Goal: Task Accomplishment & Management: Manage account settings

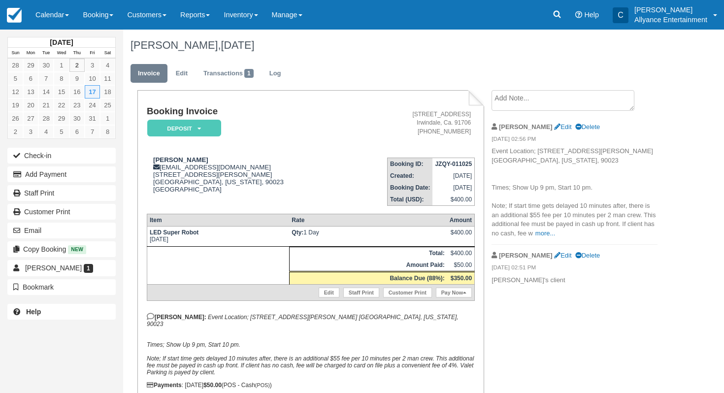
scroll to position [40, 0]
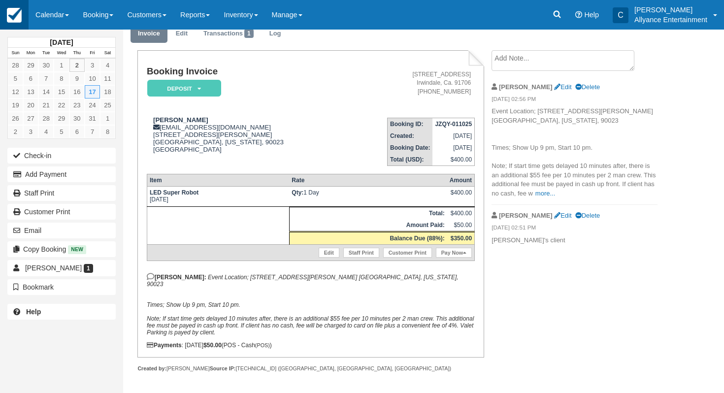
click at [16, 11] on img at bounding box center [14, 15] width 15 height 15
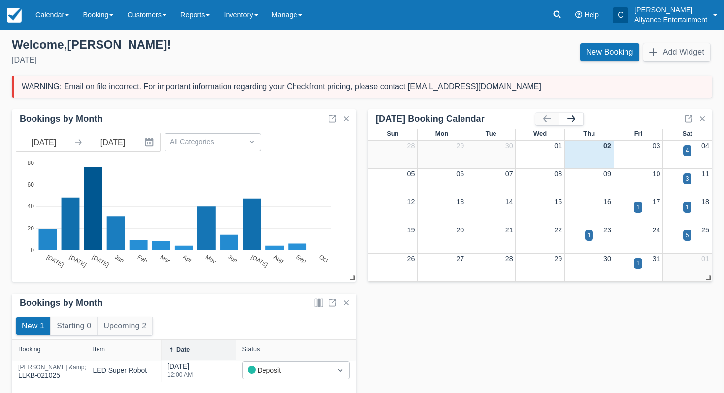
click at [572, 120] on button "button" at bounding box center [572, 119] width 24 height 12
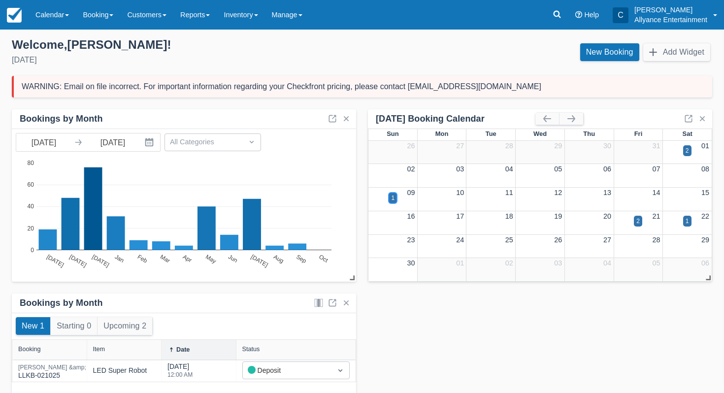
click at [391, 198] on div "1" at bounding box center [393, 198] width 8 height 11
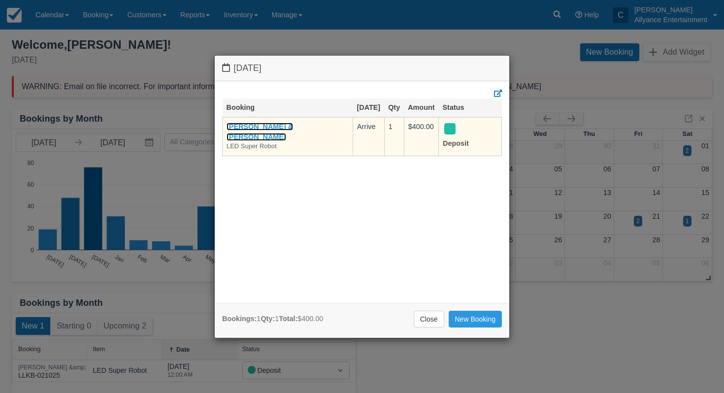
click at [293, 127] on link "Manuel & Stephanie Avalos" at bounding box center [260, 132] width 67 height 18
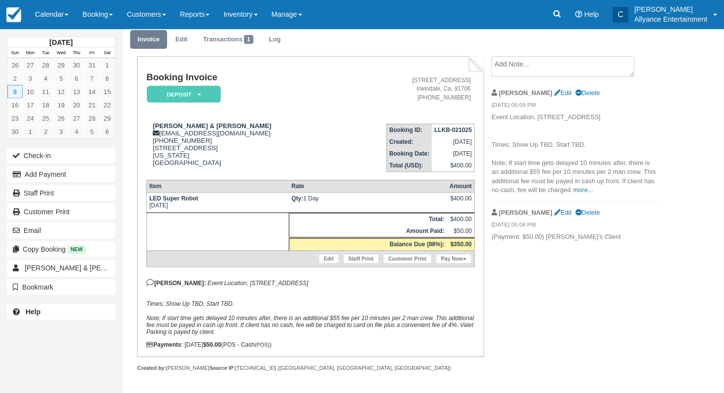
scroll to position [40, 0]
click at [56, 207] on link "Customer Print" at bounding box center [61, 212] width 108 height 16
click at [82, 226] on button "Email" at bounding box center [61, 231] width 108 height 16
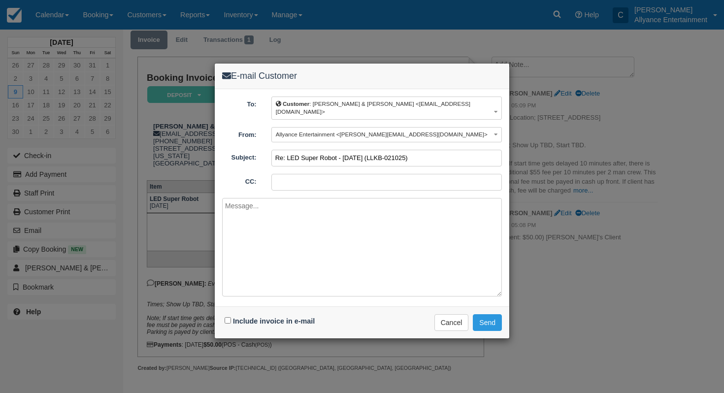
drag, startPoint x: 432, startPoint y: 152, endPoint x: 389, endPoint y: 150, distance: 42.9
click at [389, 150] on input "Re: LED Super Robot - Sun Nov 9, 2025 (LLKB-021025)" at bounding box center [387, 158] width 231 height 17
click at [309, 152] on input "Re: LED Super Robot - Sun Nov 9, 2025" at bounding box center [387, 158] width 231 height 17
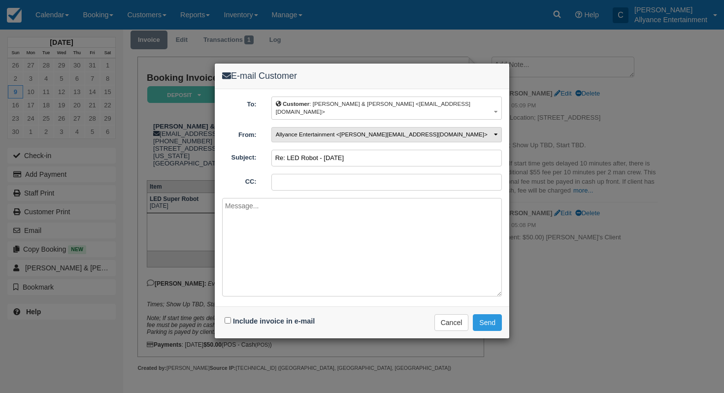
type input "Re: LED Robot - Sun Nov 9, 2025"
click at [392, 131] on span "Allyance Entertainment <tony.allyanceentertainment@gmail.com>" at bounding box center [382, 134] width 212 height 6
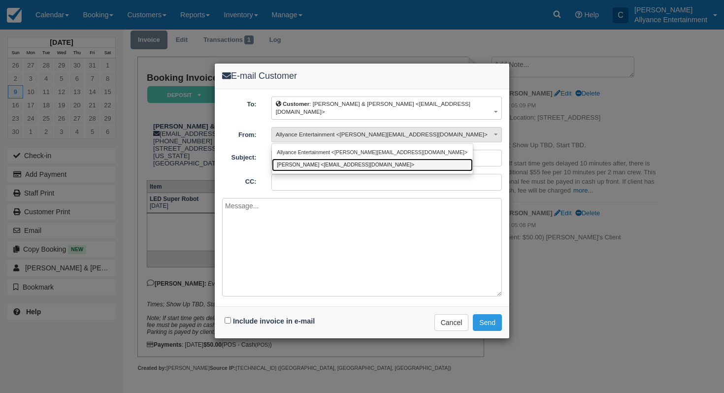
click at [366, 159] on link "Chris <elbarrose123@gmail.com>" at bounding box center [372, 165] width 201 height 12
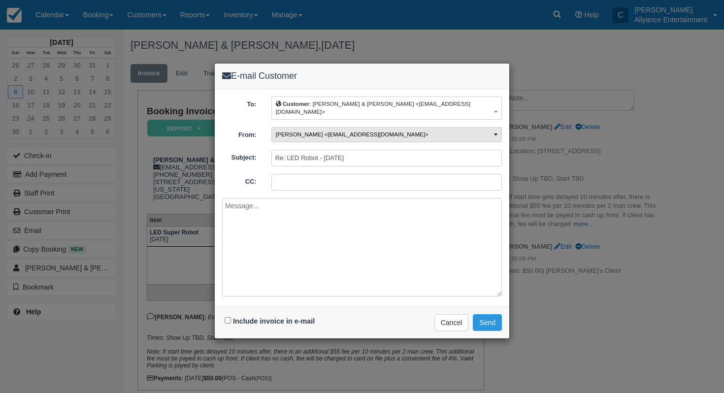
click at [339, 131] on span "Chris <elbarrose123@gmail.com>" at bounding box center [352, 134] width 153 height 6
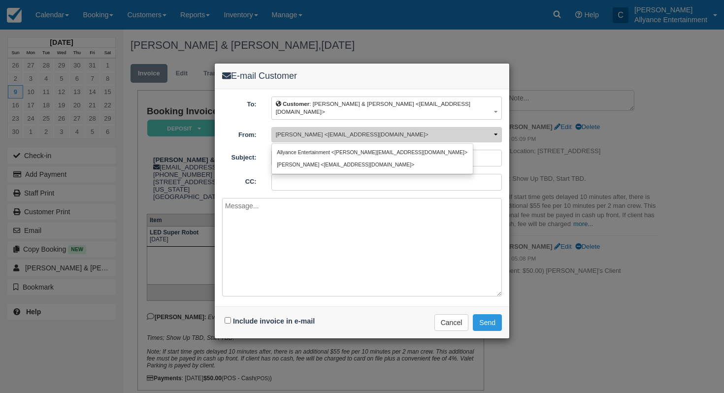
click at [408, 127] on button "Chris <elbarrose123@gmail.com>" at bounding box center [387, 134] width 231 height 15
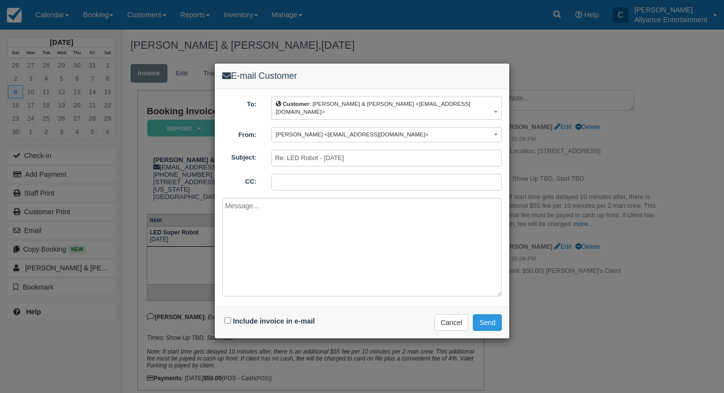
click at [336, 207] on textarea at bounding box center [362, 247] width 280 height 99
click at [493, 314] on button "Send" at bounding box center [487, 322] width 29 height 17
click at [478, 315] on button "Send" at bounding box center [487, 322] width 29 height 17
click at [456, 315] on button "Cancel" at bounding box center [452, 322] width 34 height 17
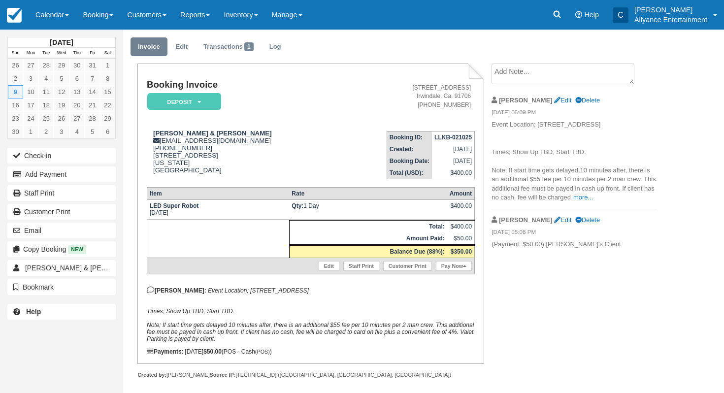
scroll to position [30, 0]
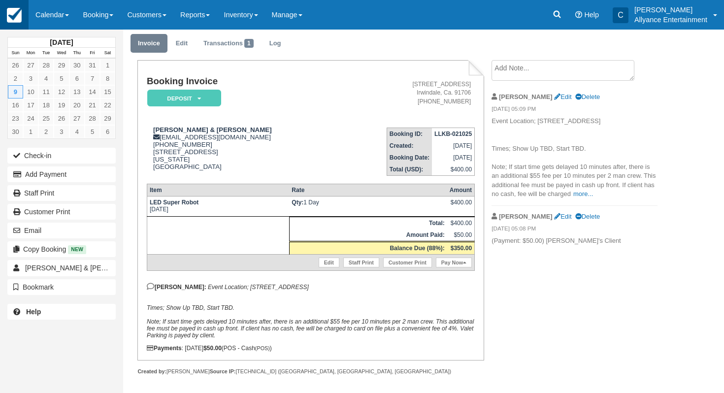
click at [22, 17] on link at bounding box center [14, 15] width 29 height 30
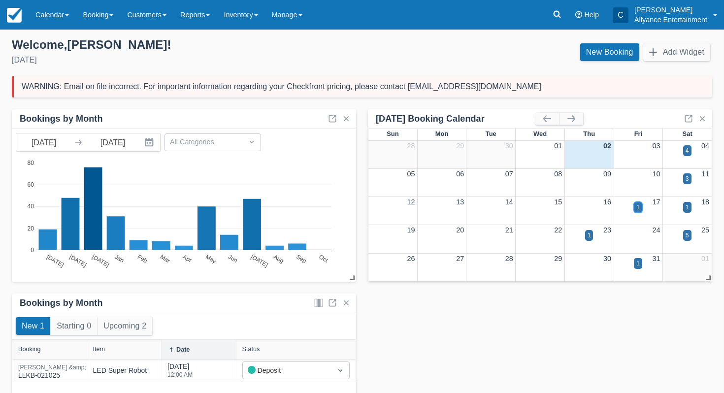
click at [637, 204] on div "1" at bounding box center [638, 207] width 3 height 9
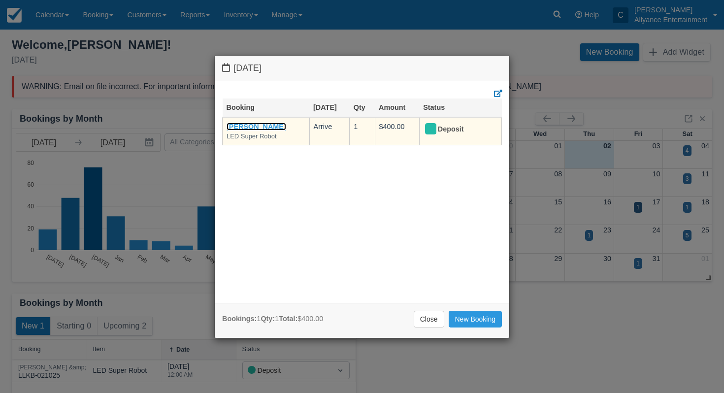
click at [265, 126] on link "[PERSON_NAME]" at bounding box center [257, 127] width 60 height 8
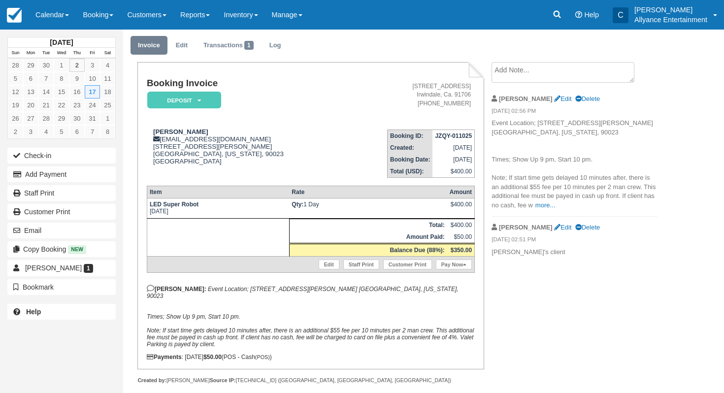
scroll to position [23, 0]
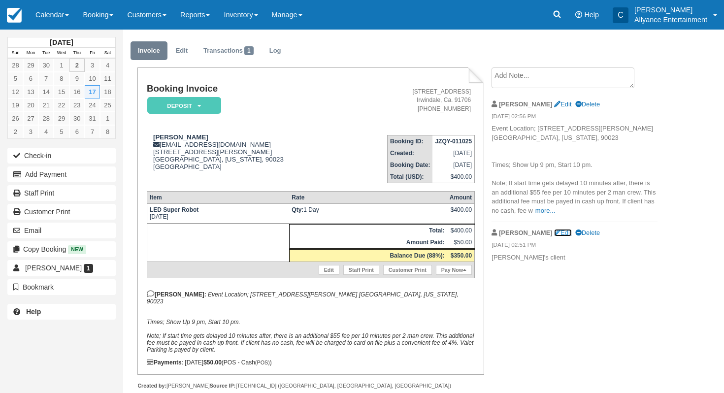
click at [554, 234] on link "Edit" at bounding box center [562, 232] width 17 height 7
type textarea "Chris's client"
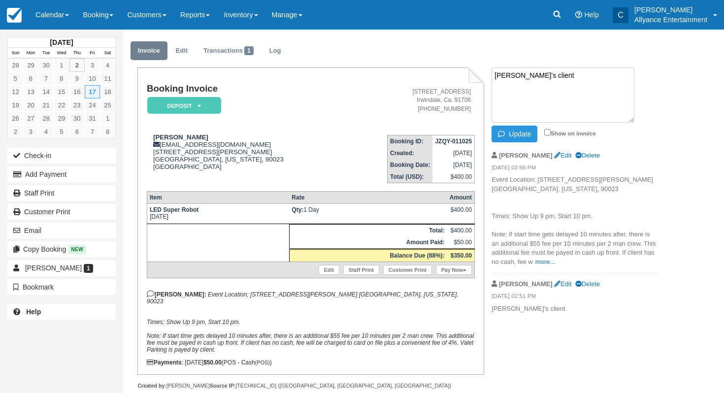
click at [509, 318] on li "Chris Edit Delete 10/02/25 02:51 PM Chris's client" at bounding box center [575, 297] width 166 height 46
click at [540, 211] on p "Event Location; 1230 S Boyle Ave. Los Angeles, California, 90023 Times; Show Up…" at bounding box center [575, 220] width 166 height 91
click at [327, 272] on link "Edit" at bounding box center [329, 270] width 21 height 10
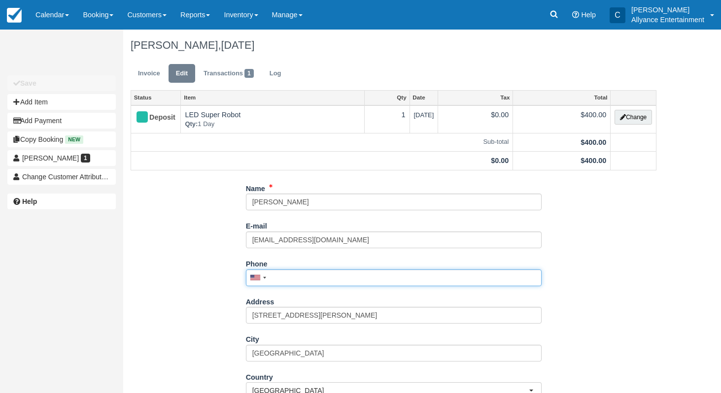
click at [295, 279] on input "Phone" at bounding box center [394, 278] width 296 height 17
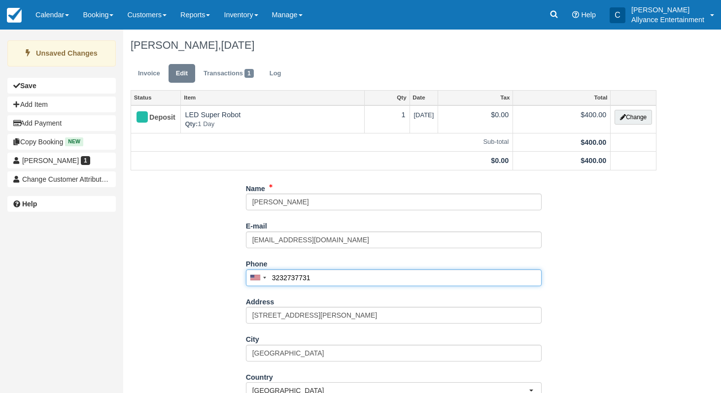
click at [285, 279] on input "3232737731" at bounding box center [394, 278] width 296 height 17
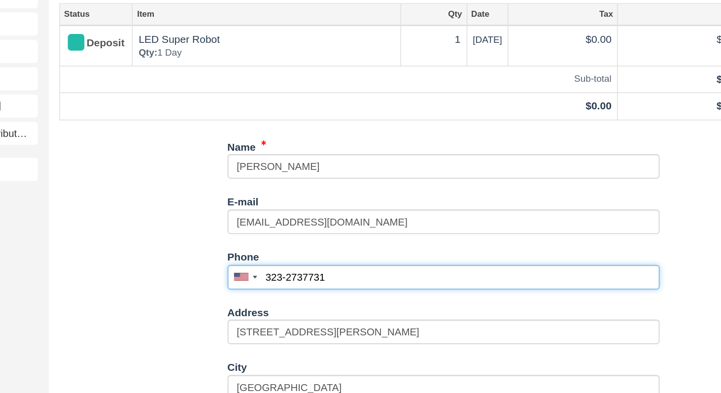
click at [298, 277] on input "323-2737731" at bounding box center [394, 278] width 296 height 17
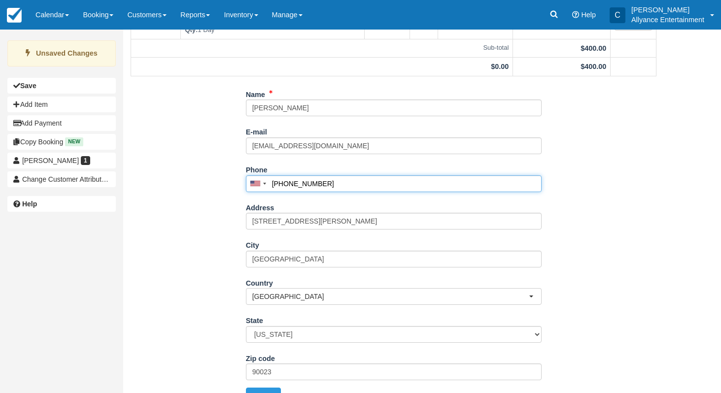
scroll to position [113, 0]
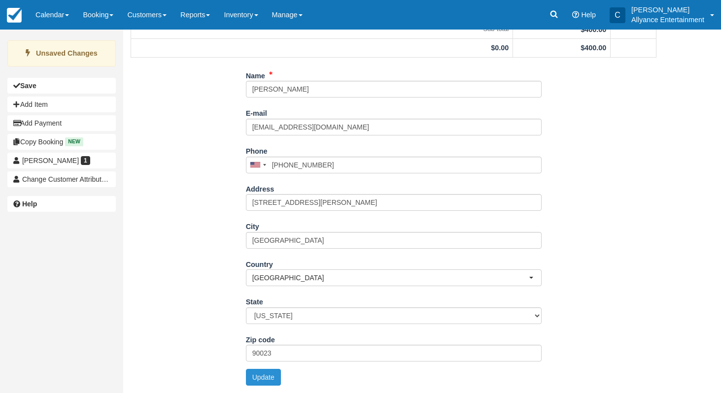
click at [266, 377] on button "Update" at bounding box center [263, 377] width 35 height 17
type input "+13232737731"
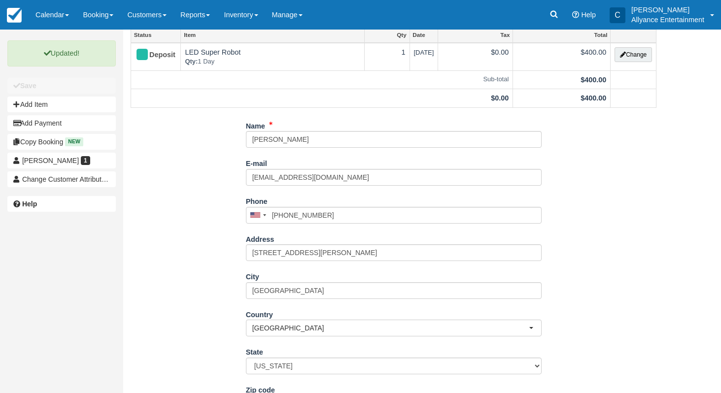
scroll to position [0, 0]
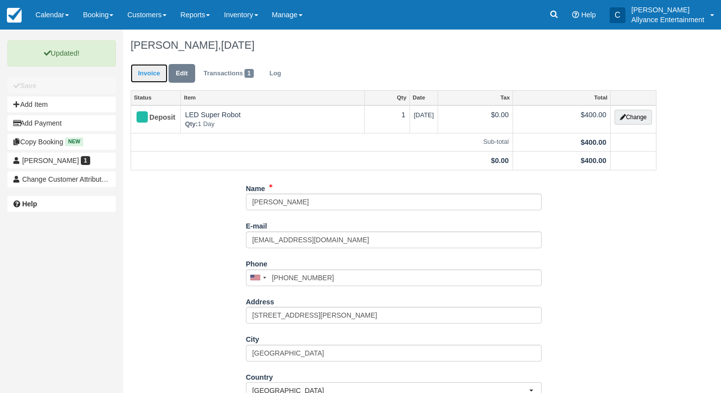
click at [146, 77] on link "Invoice" at bounding box center [149, 73] width 37 height 19
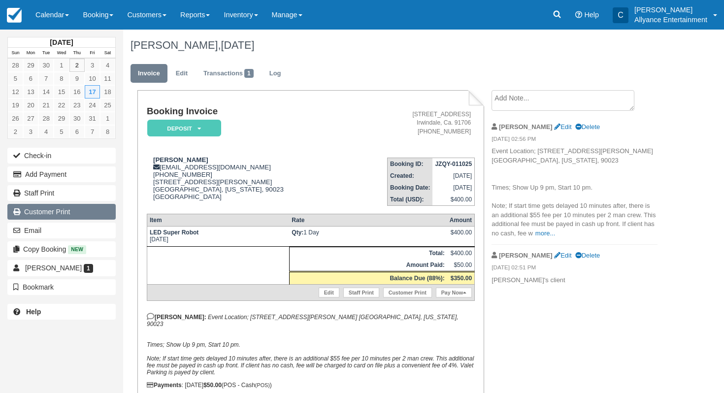
click at [74, 211] on link "Customer Print" at bounding box center [61, 212] width 108 height 16
